Goal: Task Accomplishment & Management: Use online tool/utility

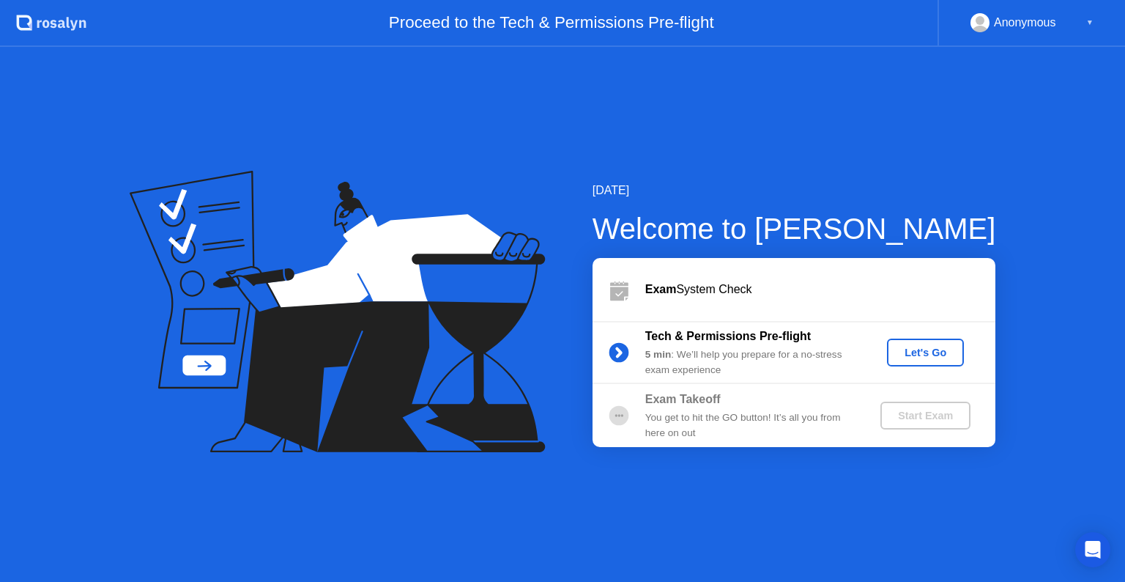
click at [1088, 21] on div "▼" at bounding box center [1089, 22] width 7 height 19
click at [940, 348] on div "Let's Go" at bounding box center [925, 352] width 65 height 12
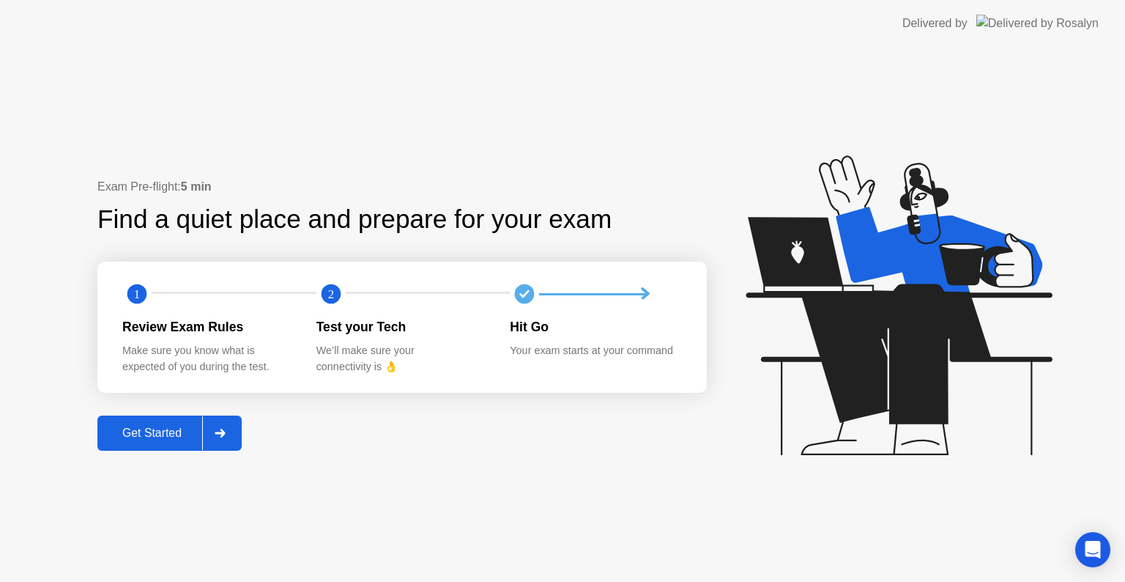
click at [175, 442] on button "Get Started" at bounding box center [169, 432] width 144 height 35
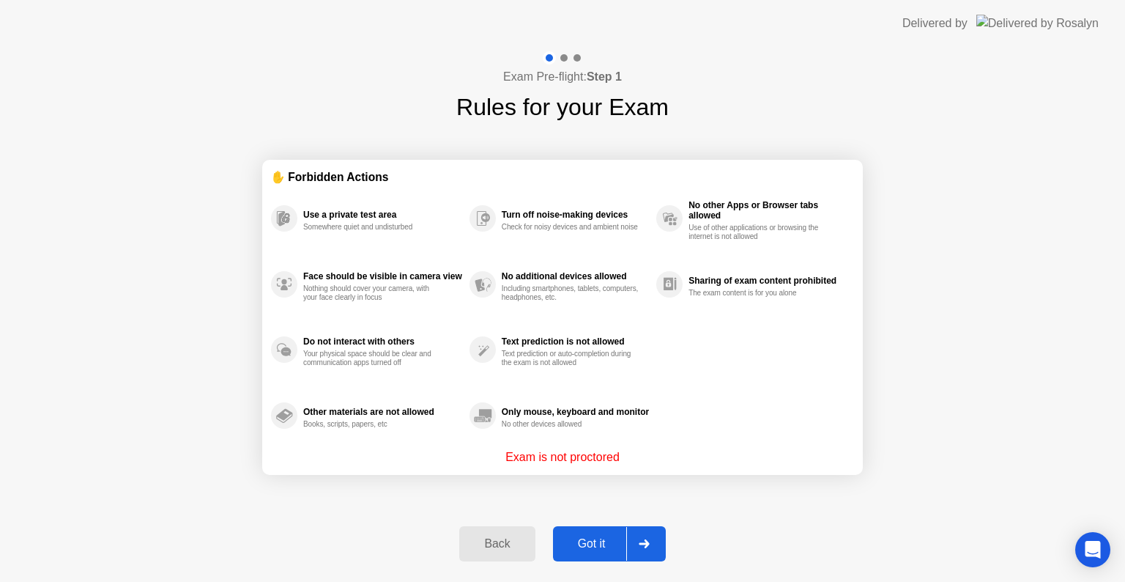
click at [601, 537] on div "Got it" at bounding box center [591, 543] width 69 height 13
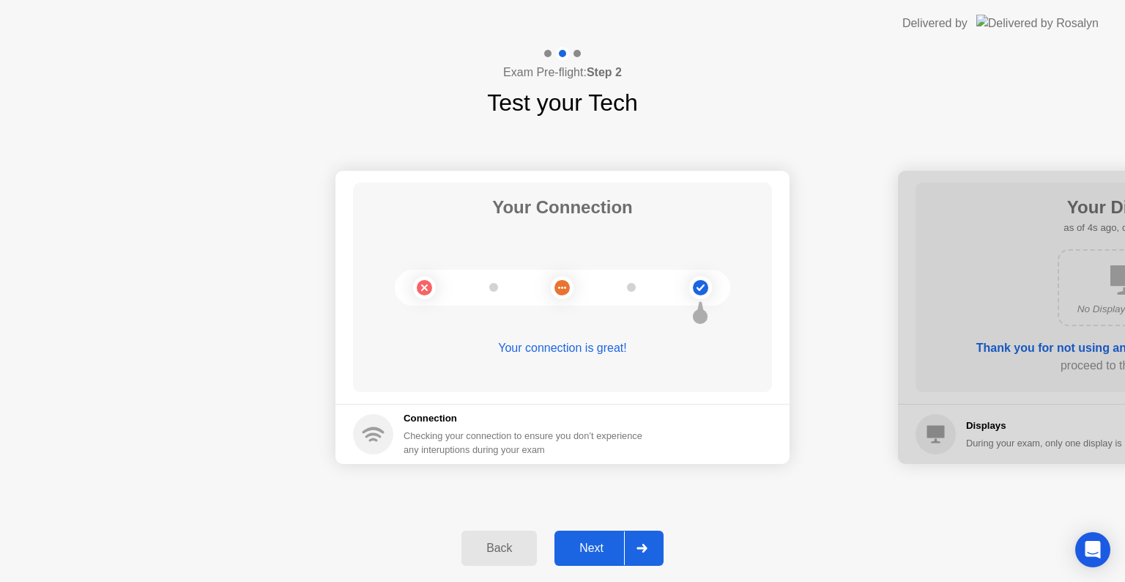
click at [595, 549] on div "Next" at bounding box center [591, 547] width 65 height 13
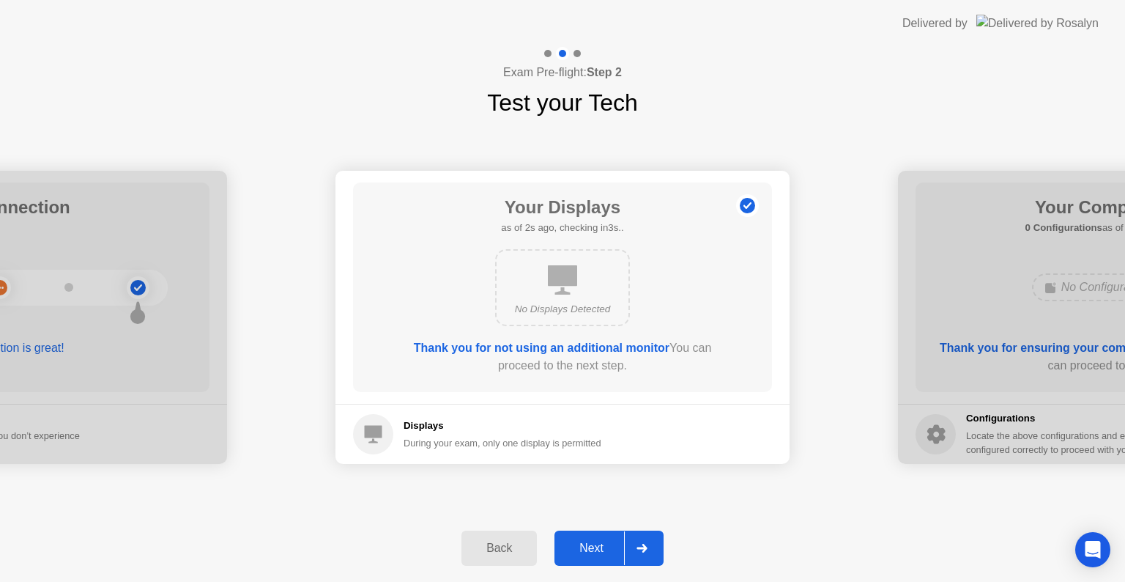
click at [596, 548] on div "Next" at bounding box center [591, 547] width 65 height 13
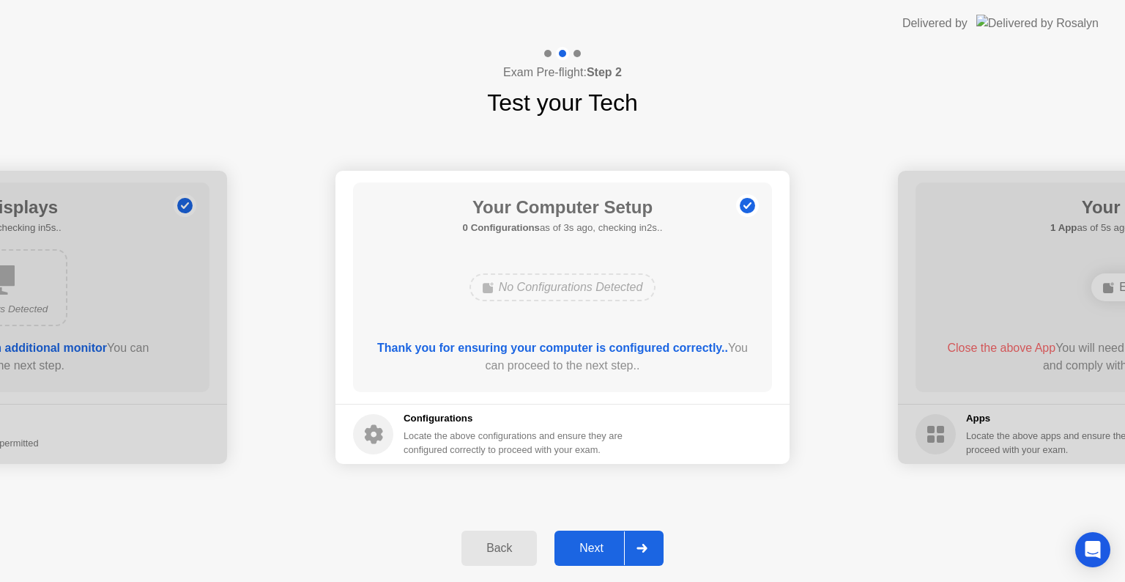
click at [596, 548] on div "Next" at bounding box center [591, 547] width 65 height 13
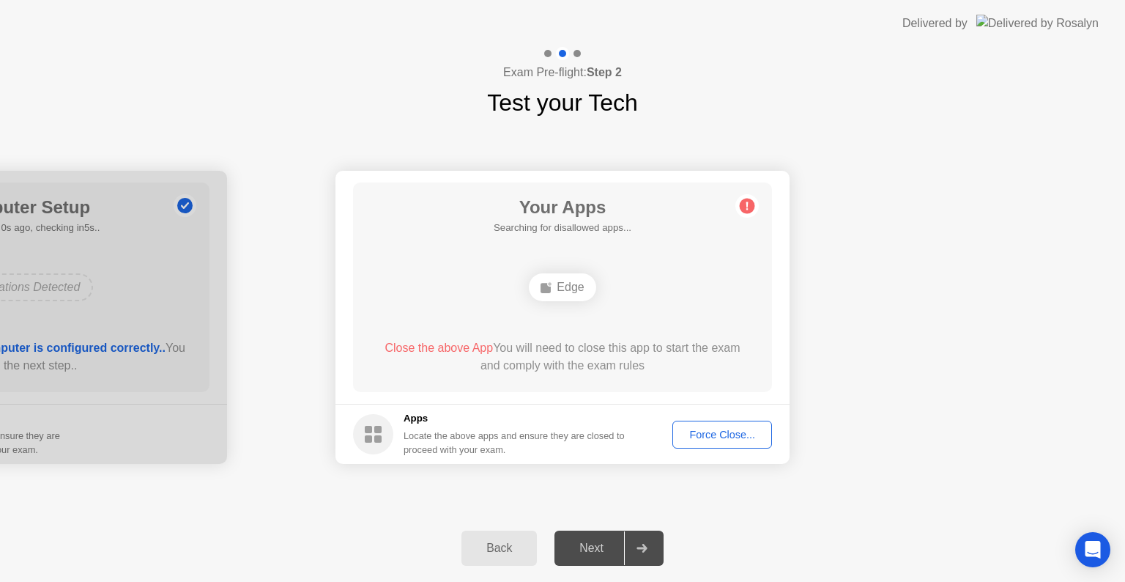
click at [721, 437] on div "Force Close..." at bounding box center [721, 434] width 89 height 12
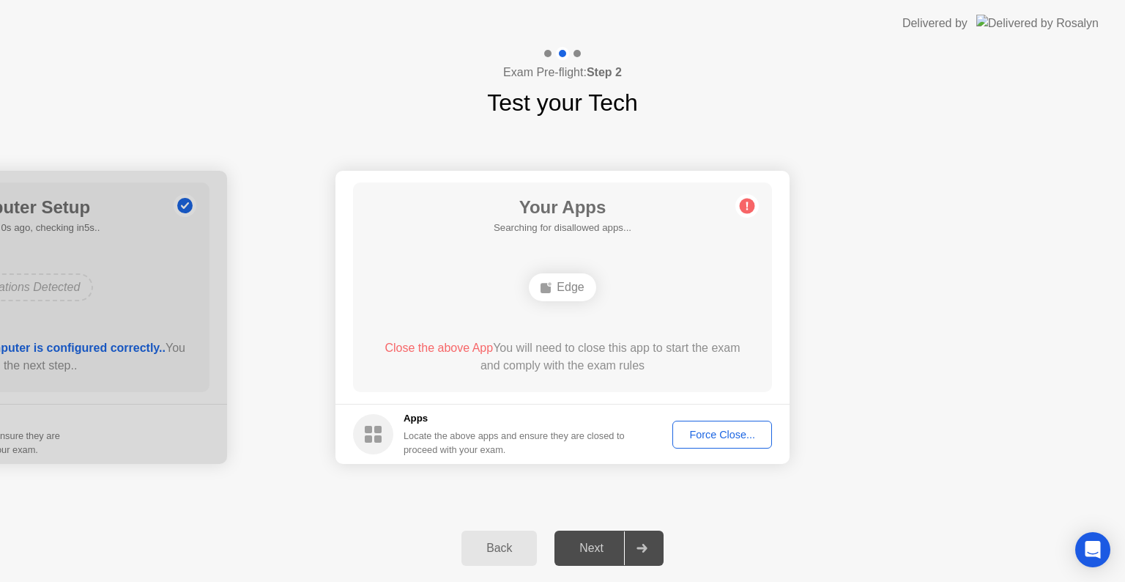
click at [706, 430] on div "Force Close..." at bounding box center [721, 434] width 89 height 12
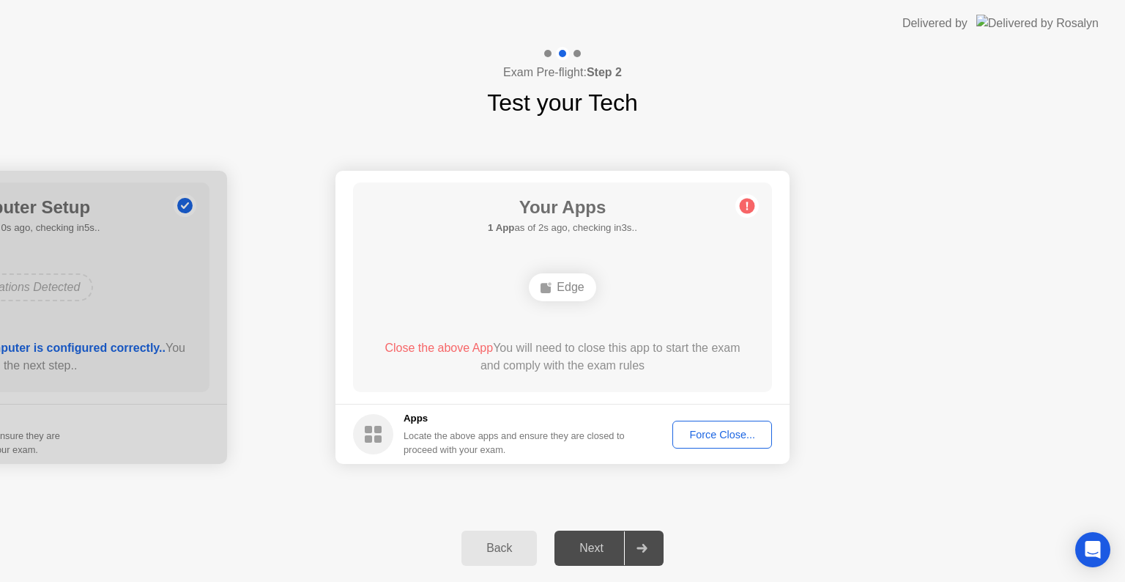
click at [499, 423] on h5 "Apps" at bounding box center [515, 418] width 222 height 15
click at [498, 557] on button "Back" at bounding box center [498, 547] width 75 height 35
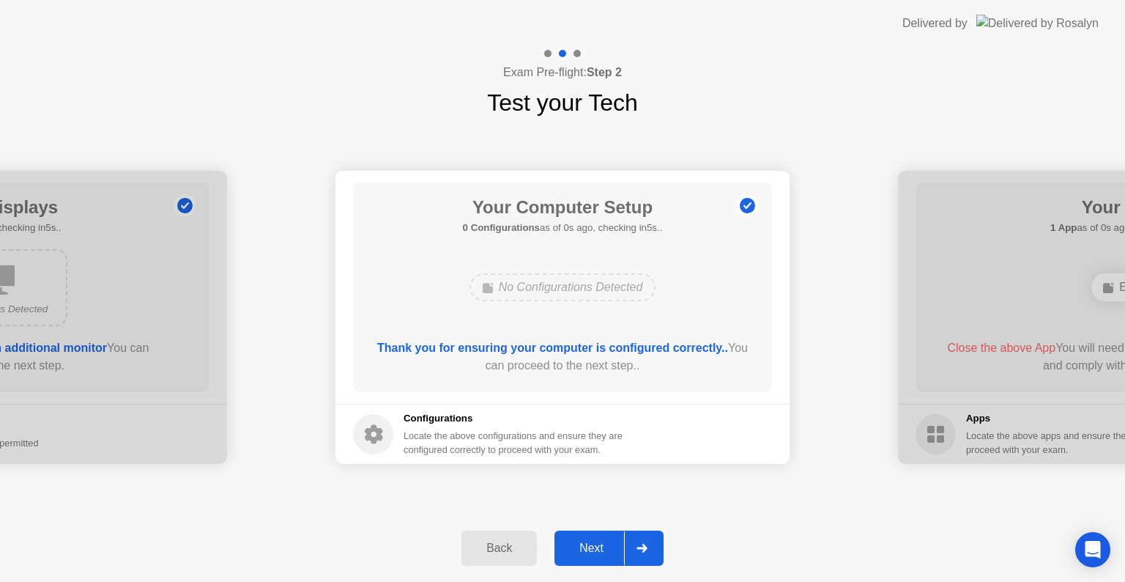
click at [607, 551] on div "Next" at bounding box center [591, 547] width 65 height 13
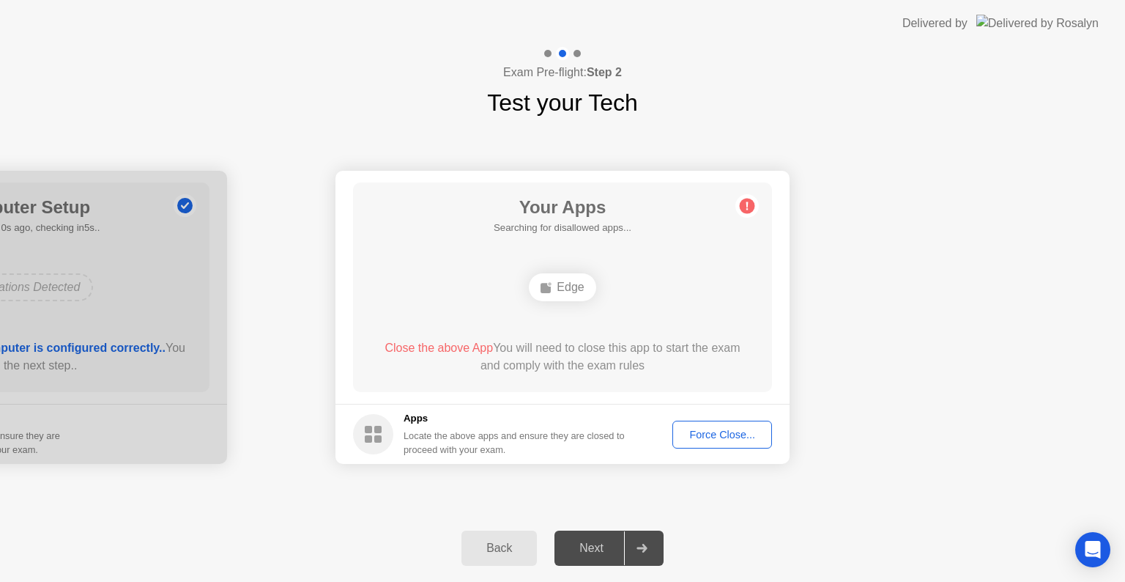
click at [715, 432] on div "Force Close..." at bounding box center [721, 434] width 89 height 12
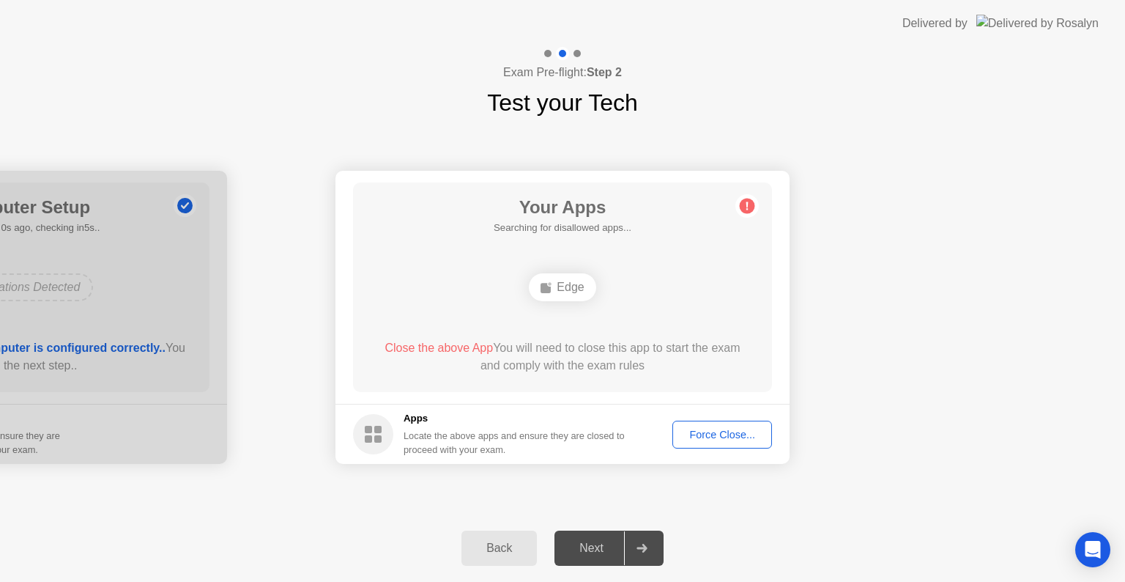
click at [748, 202] on circle at bounding box center [747, 205] width 15 height 15
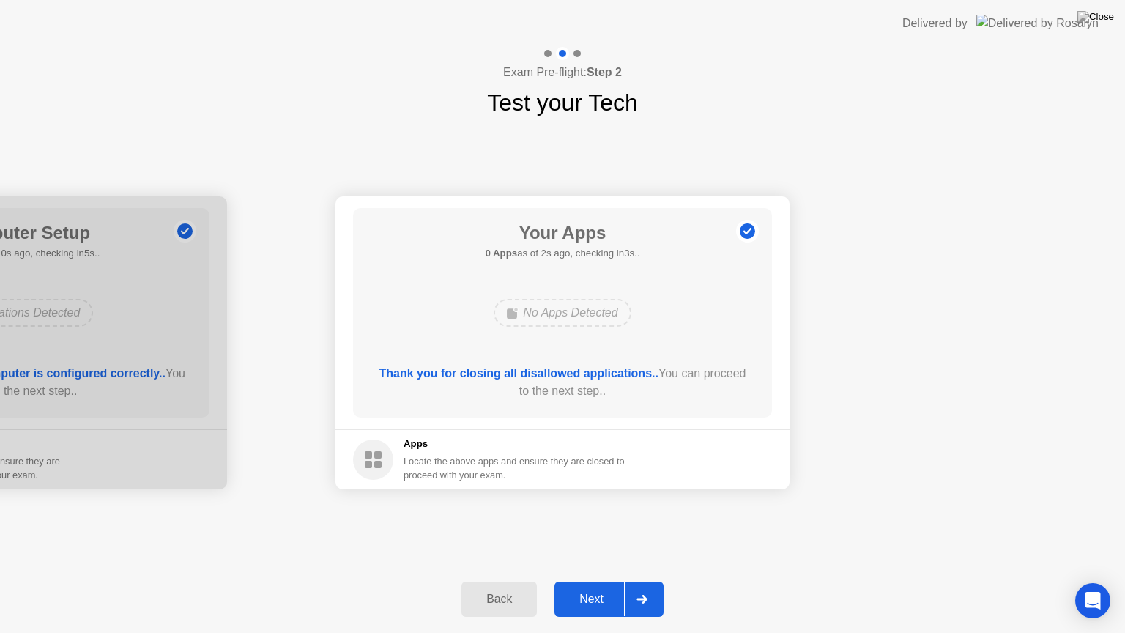
click at [603, 581] on div "Next" at bounding box center [591, 598] width 65 height 13
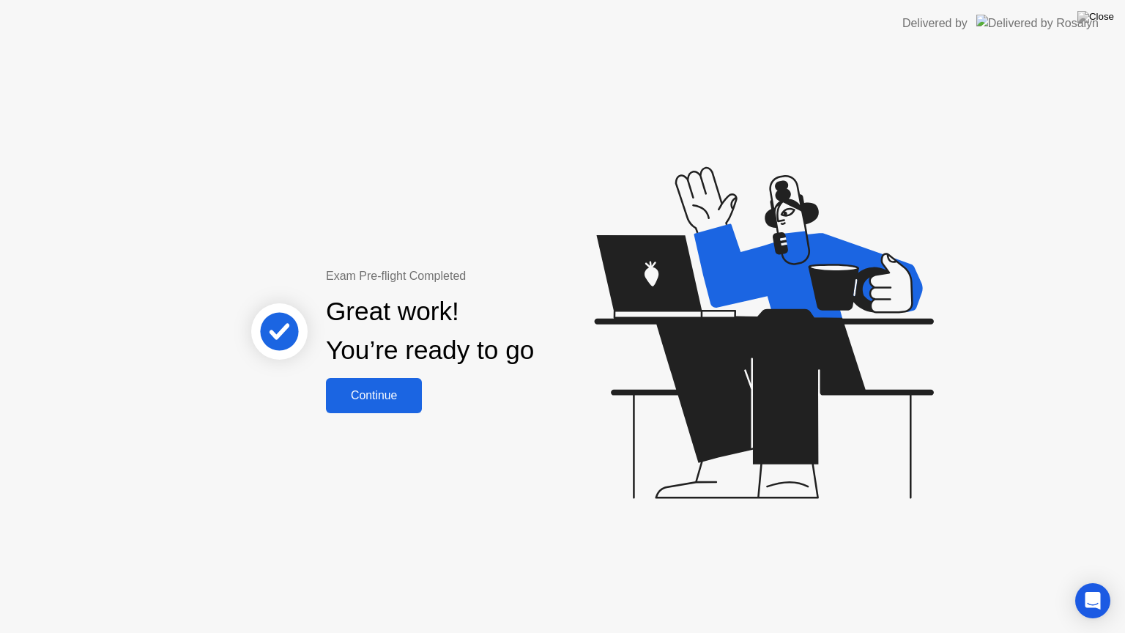
click at [398, 399] on div "Continue" at bounding box center [373, 395] width 87 height 13
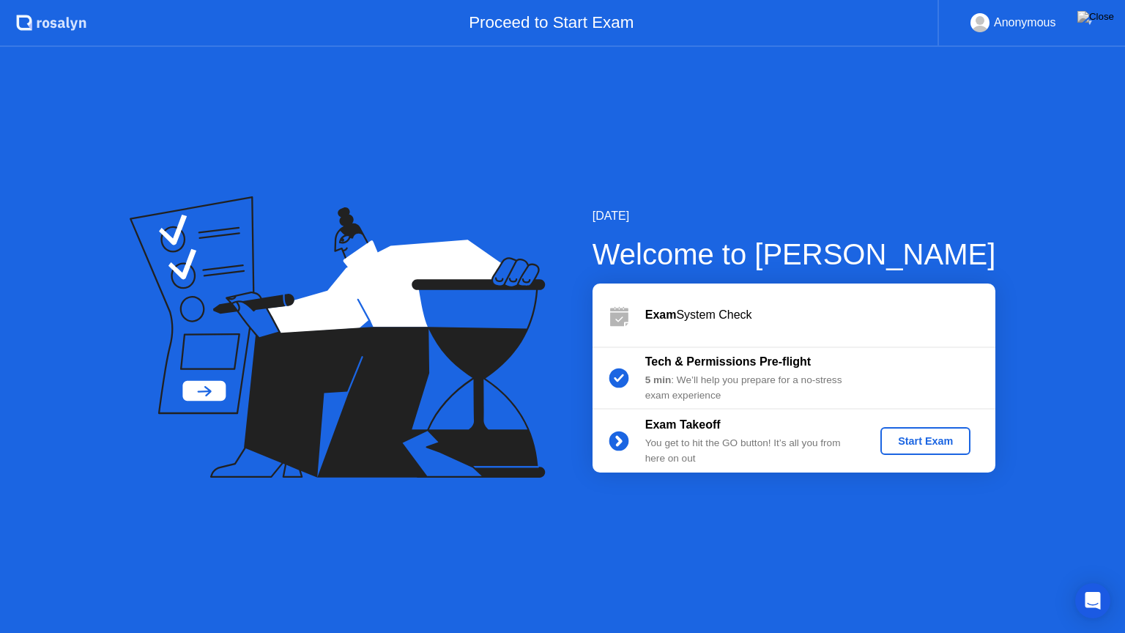
click at [765, 533] on div "[DATE] Welcome to [PERSON_NAME] Exam System Check Tech & Permissions Pre-flight…" at bounding box center [562, 340] width 1125 height 586
click at [780, 581] on div "[DATE] Welcome to [PERSON_NAME] Exam System Check Tech & Permissions Pre-flight…" at bounding box center [562, 340] width 1125 height 586
click at [923, 444] on div "Start Exam" at bounding box center [925, 441] width 78 height 12
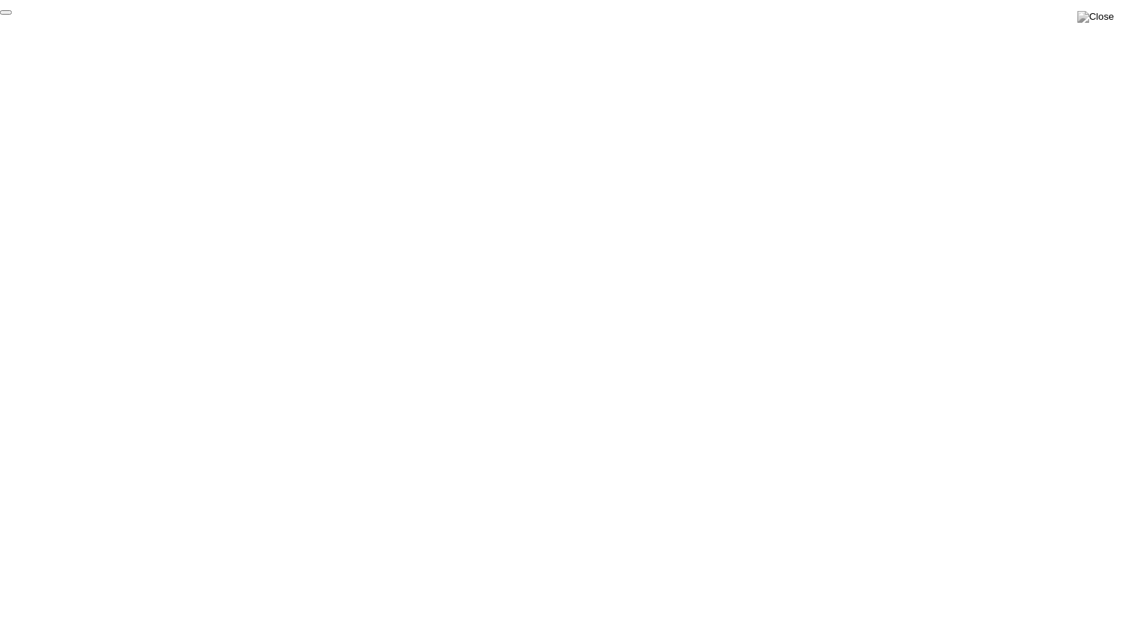
click div "End Proctoring Session"
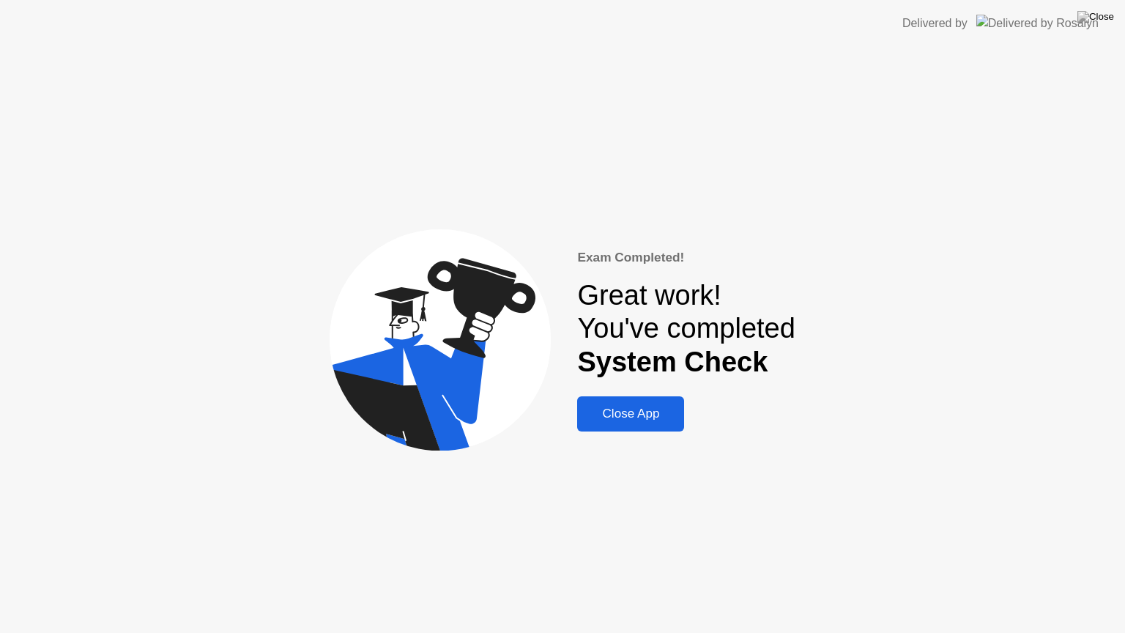
click at [653, 423] on button "Close App" at bounding box center [630, 413] width 107 height 35
